Goal: Information Seeking & Learning: Learn about a topic

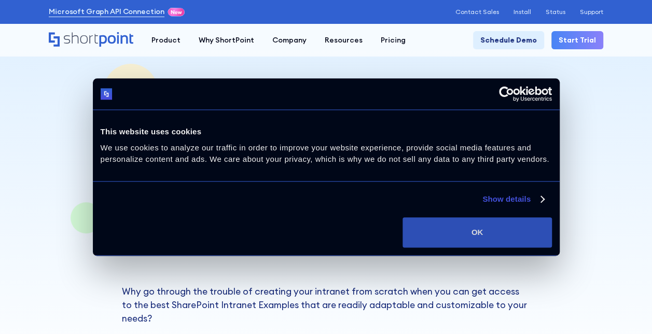
click at [477, 227] on button "OK" at bounding box center [476, 232] width 149 height 30
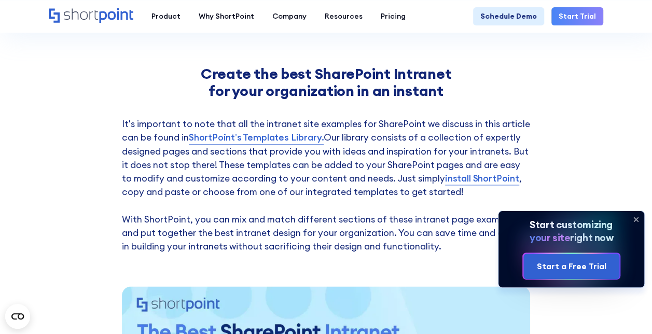
scroll to position [674, 0]
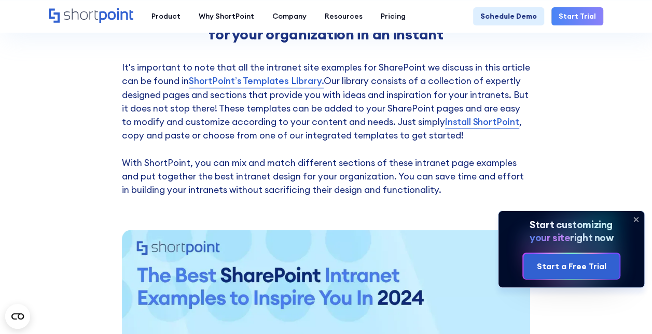
click at [635, 218] on icon at bounding box center [635, 219] width 17 height 17
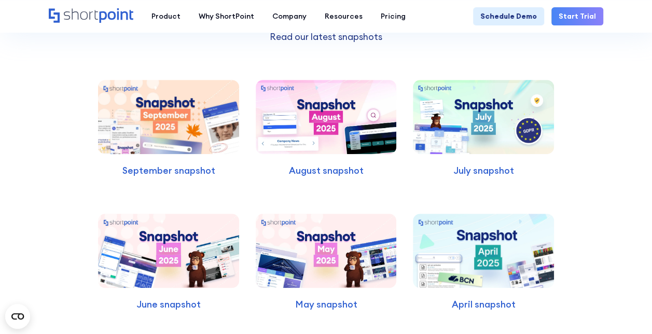
scroll to position [2282, 0]
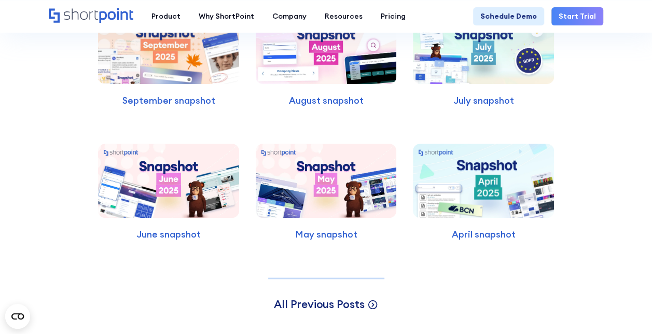
click at [357, 297] on span "All Previous Posts" at bounding box center [319, 304] width 90 height 14
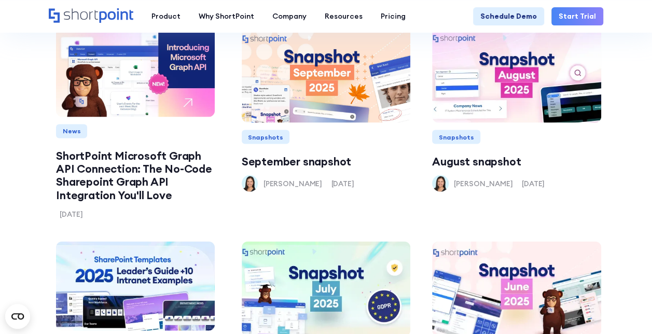
scroll to position [985, 0]
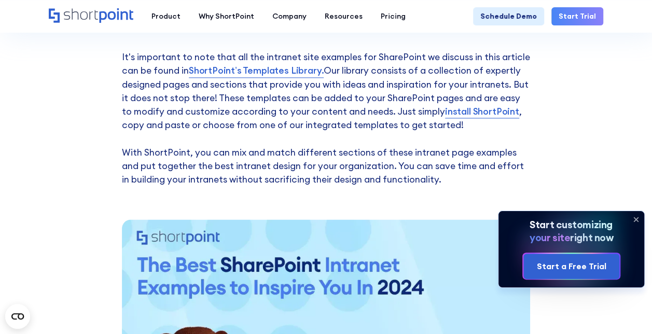
scroll to position [830, 0]
